Goal: Find specific page/section: Find specific page/section

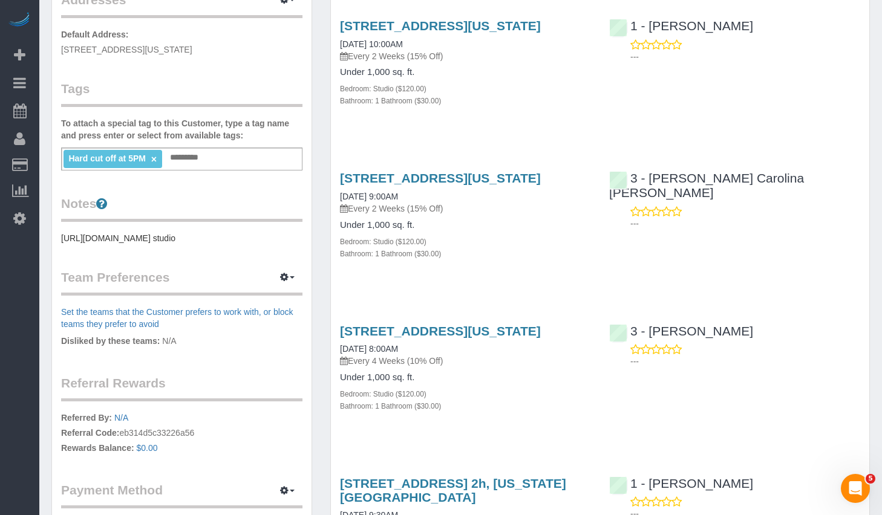
scroll to position [56, 0]
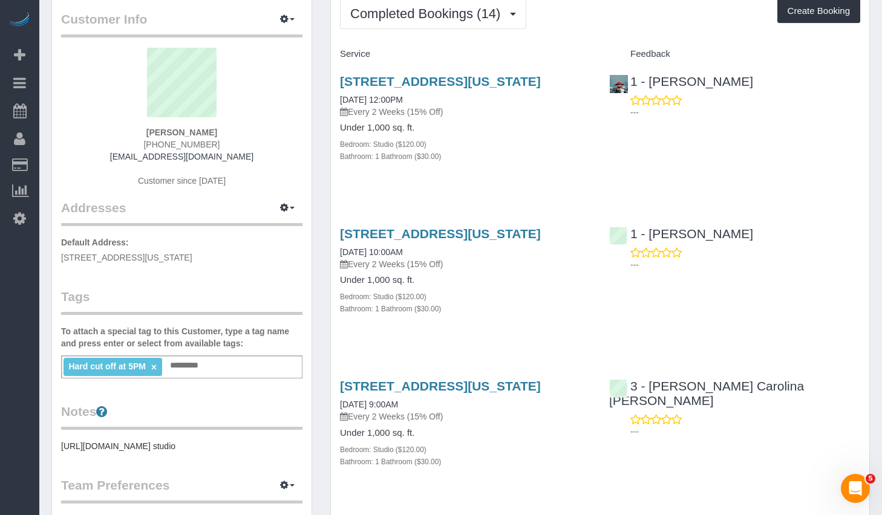
click at [773, 88] on div "1 - [PERSON_NAME] ---" at bounding box center [734, 93] width 269 height 59
drag, startPoint x: 780, startPoint y: 79, endPoint x: 650, endPoint y: 84, distance: 130.1
click at [650, 84] on div "1 - [PERSON_NAME] ---" at bounding box center [734, 93] width 269 height 59
copy link "[PERSON_NAME]"
